Goal: Obtain resource: Download file/media

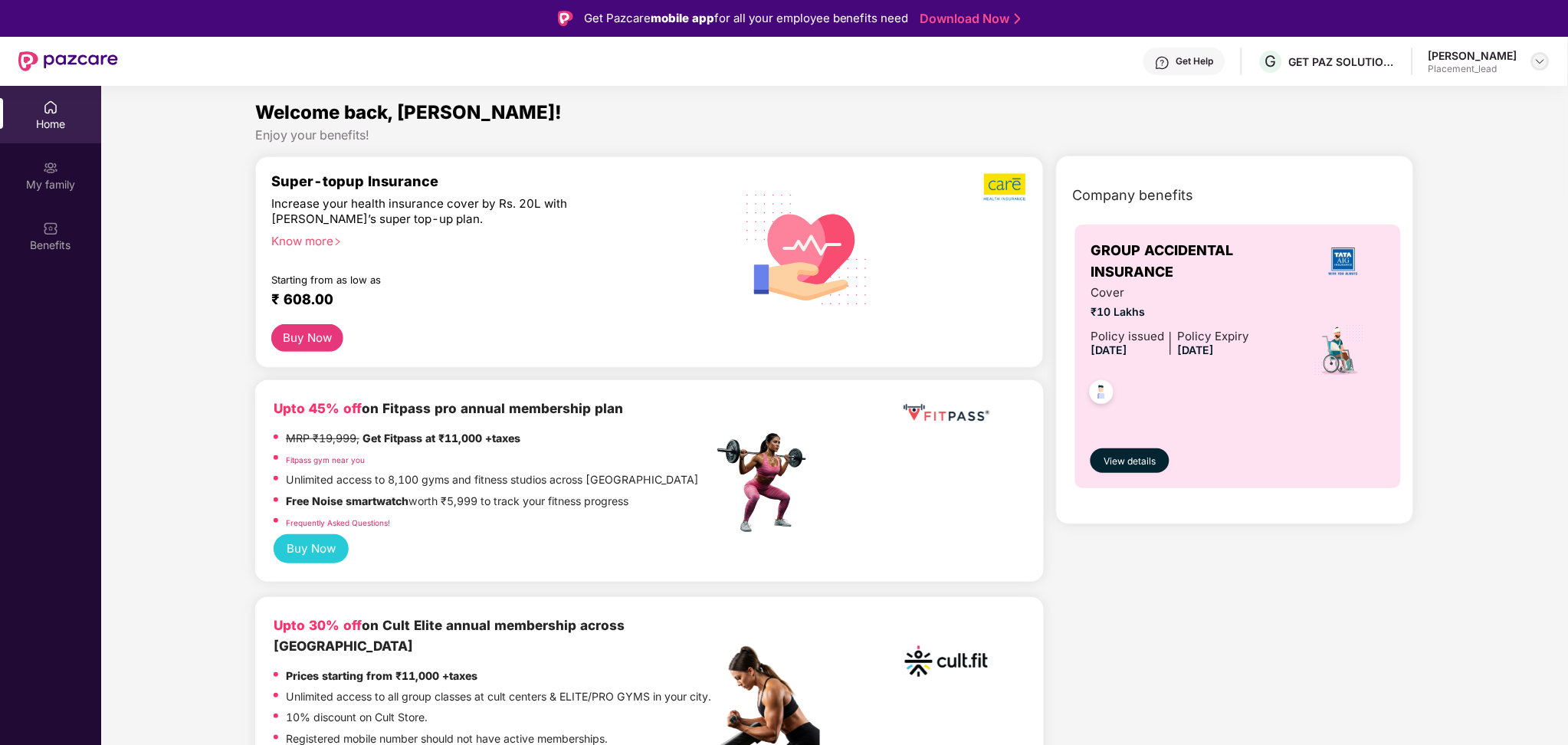
click at [1544, 52] on div at bounding box center [1541, 61] width 19 height 19
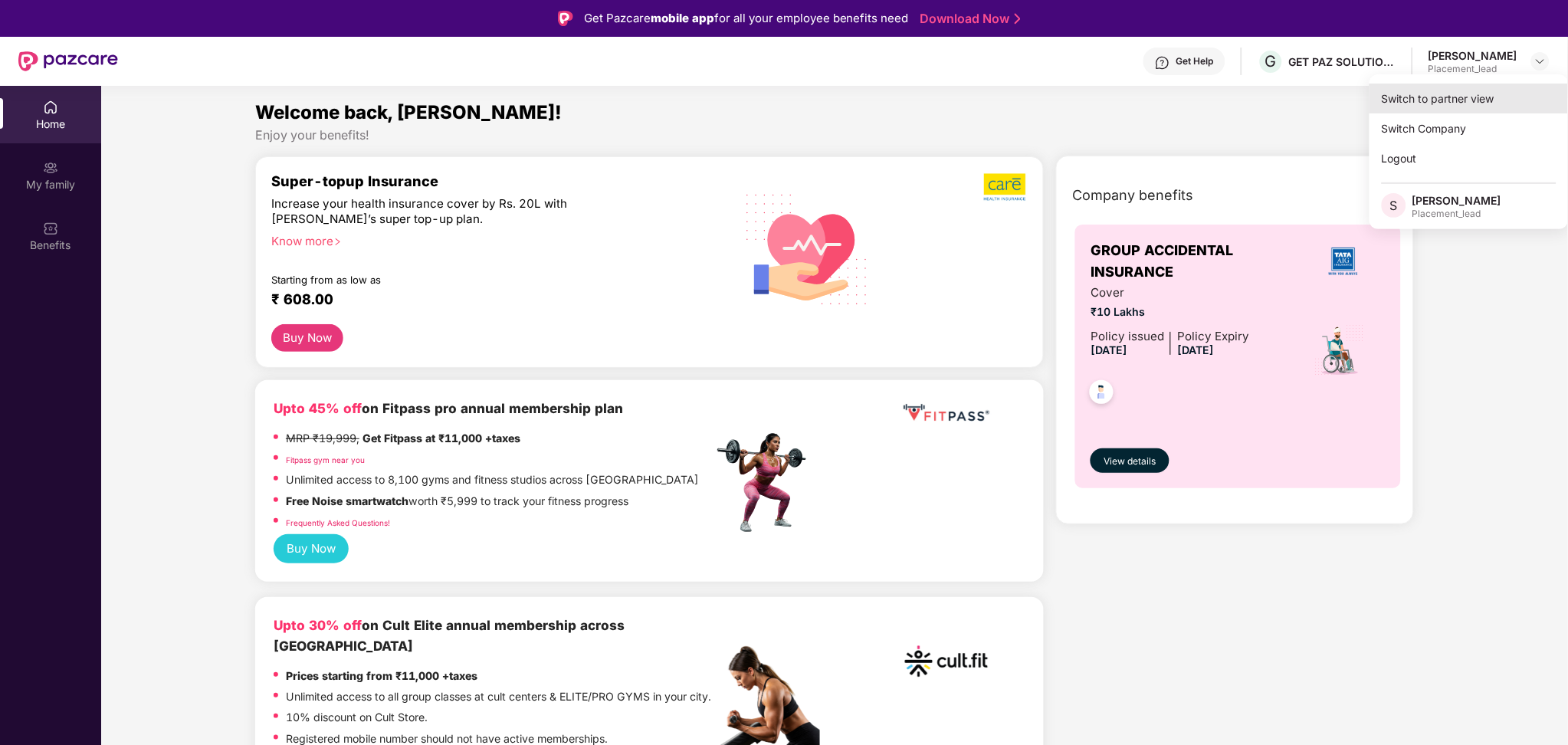
click at [1486, 91] on div "Switch to partner view" at bounding box center [1469, 98] width 199 height 30
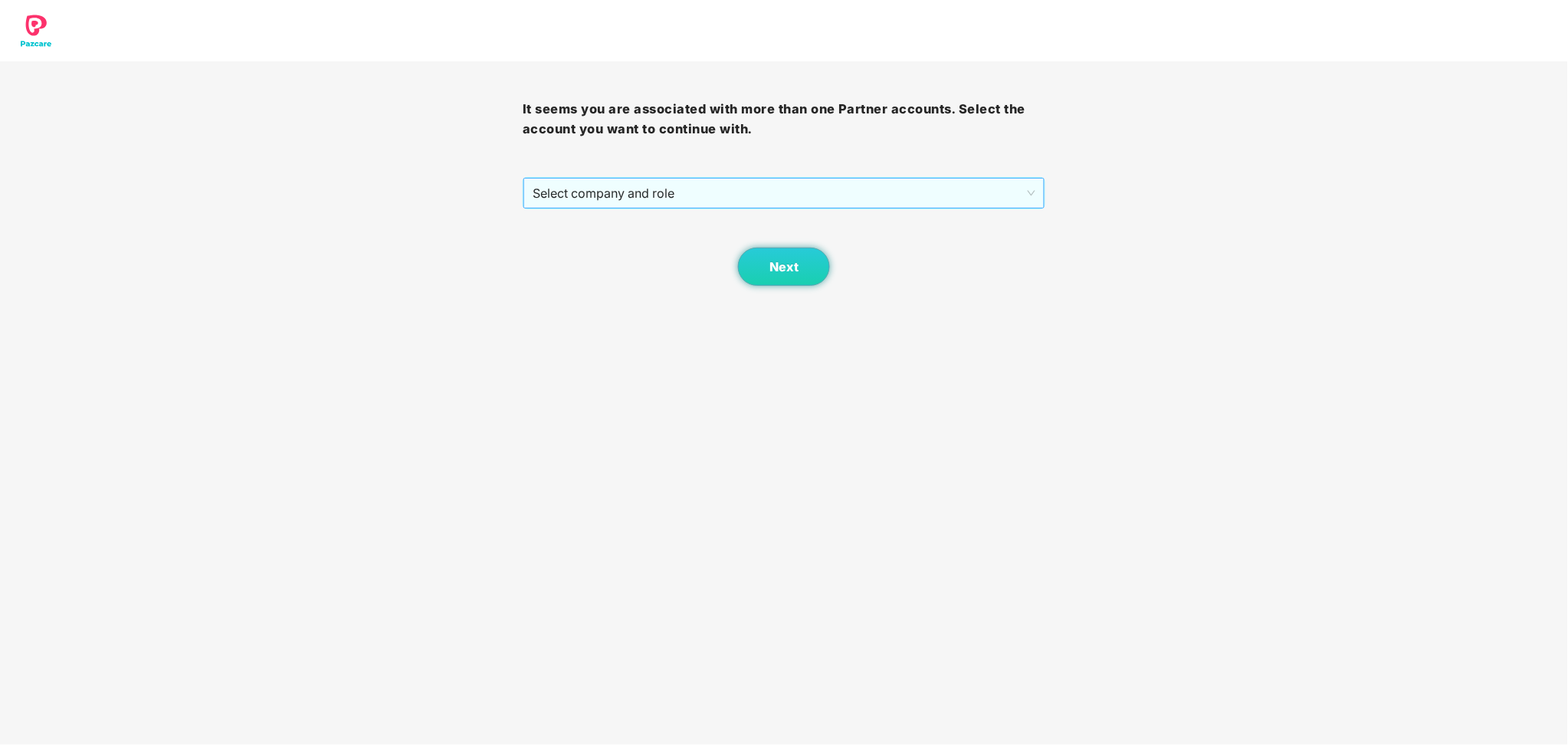
click at [766, 184] on span "Select company and role" at bounding box center [784, 193] width 503 height 29
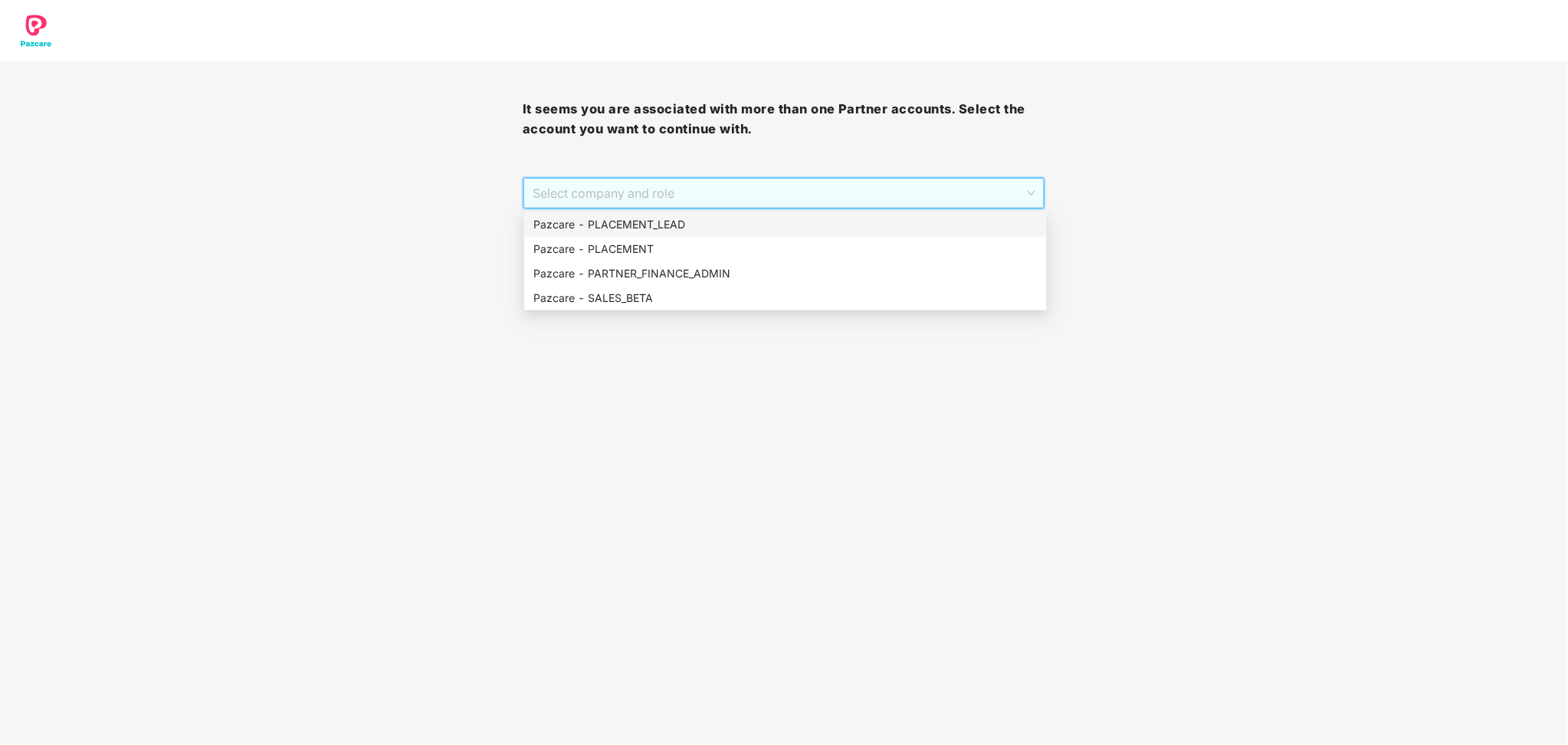
click at [696, 224] on div "Pazcare - PLACEMENT_LEAD" at bounding box center [785, 225] width 504 height 17
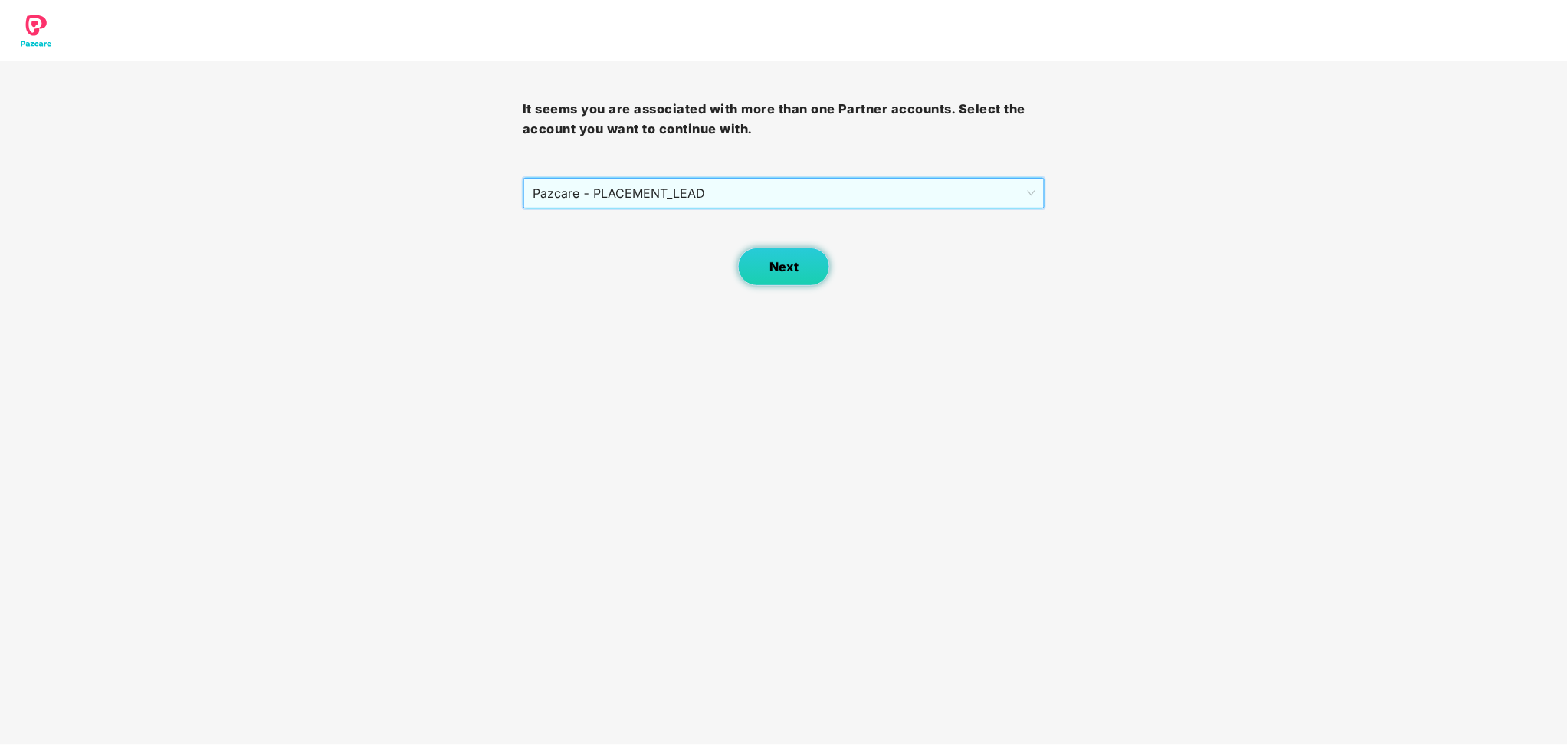
click at [783, 266] on span "Next" at bounding box center [784, 266] width 29 height 14
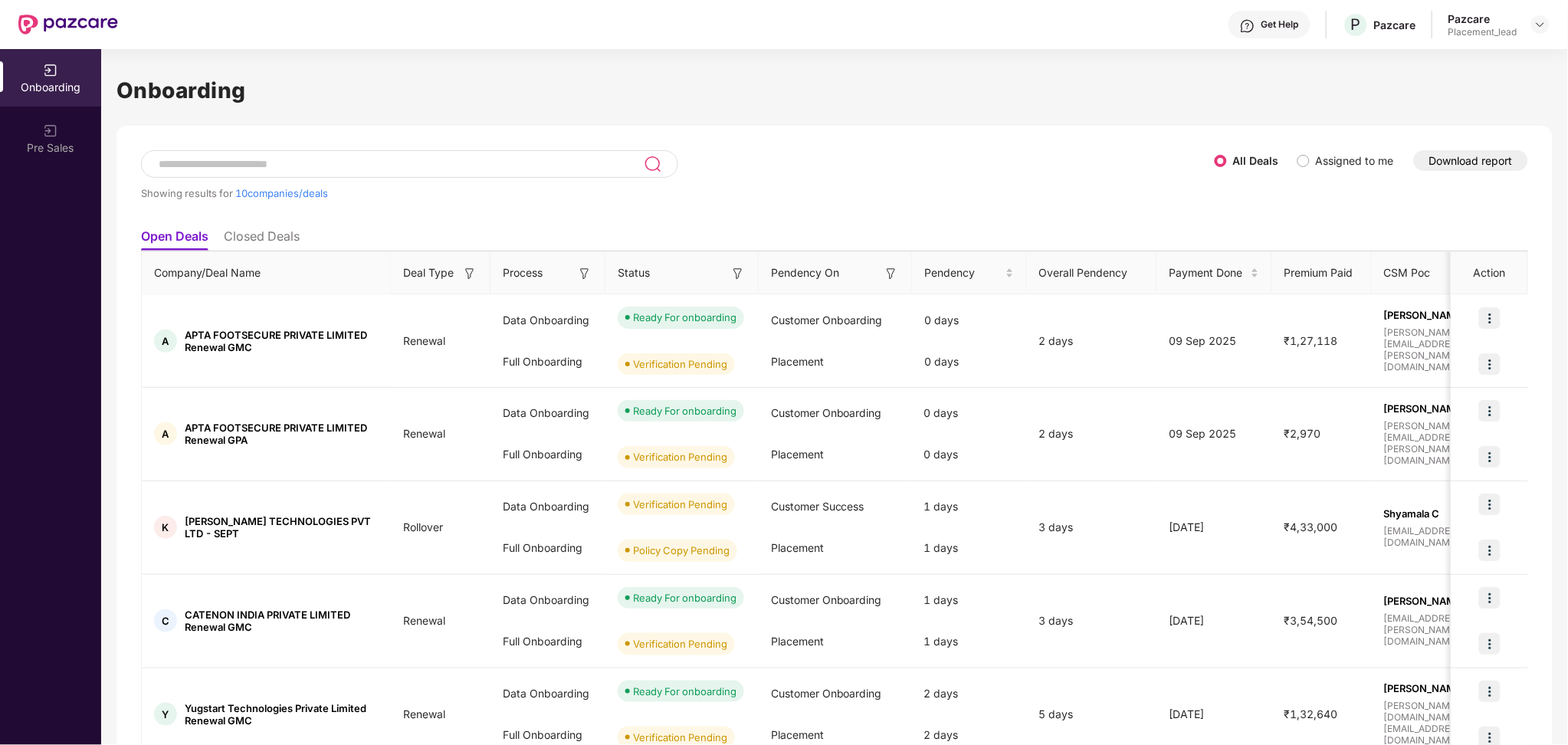
click at [1452, 160] on button "Download report" at bounding box center [1471, 160] width 114 height 20
